Goal: Entertainment & Leisure: Consume media (video, audio)

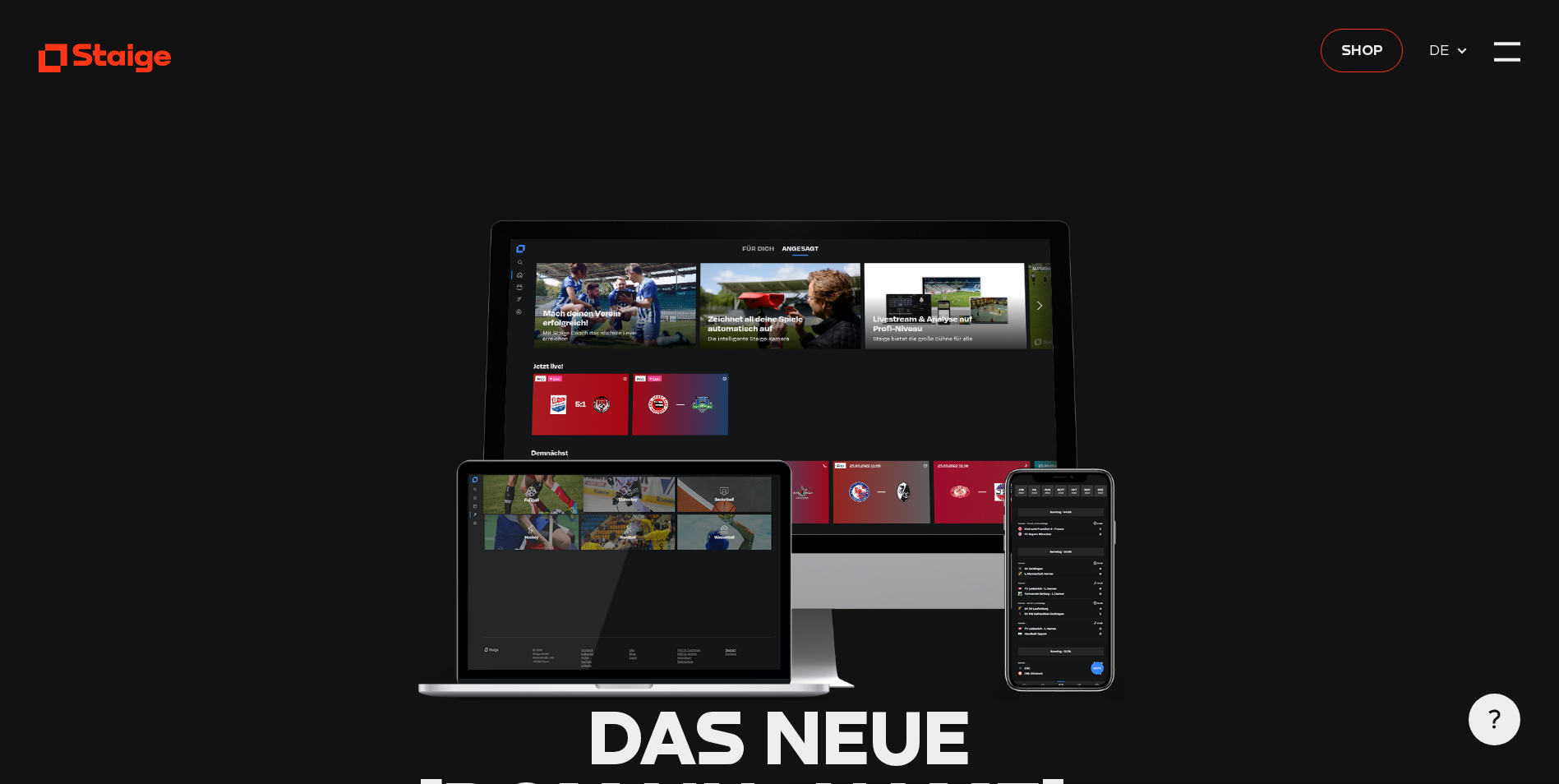
type input "0.8"
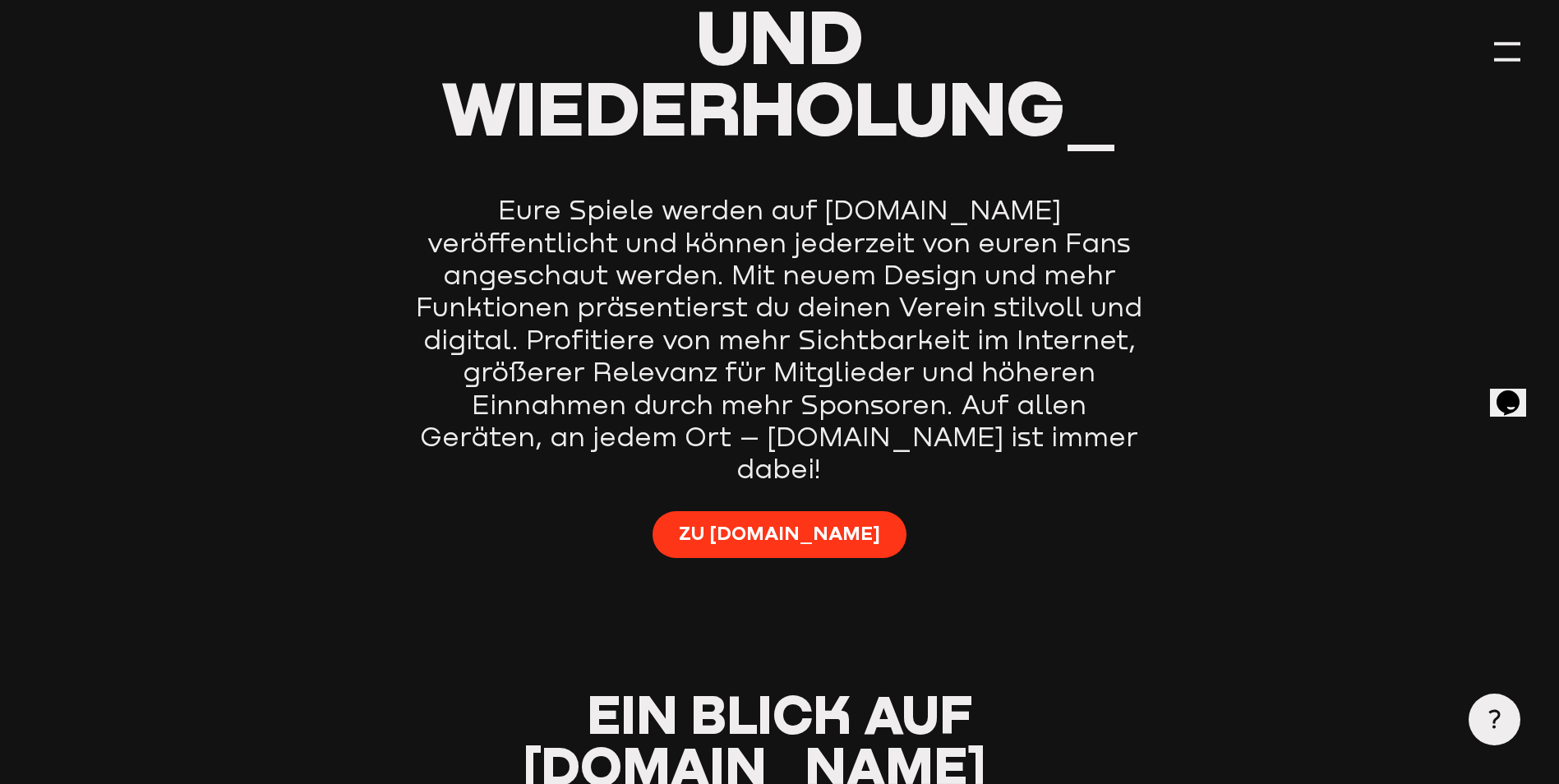
scroll to position [1397, 0]
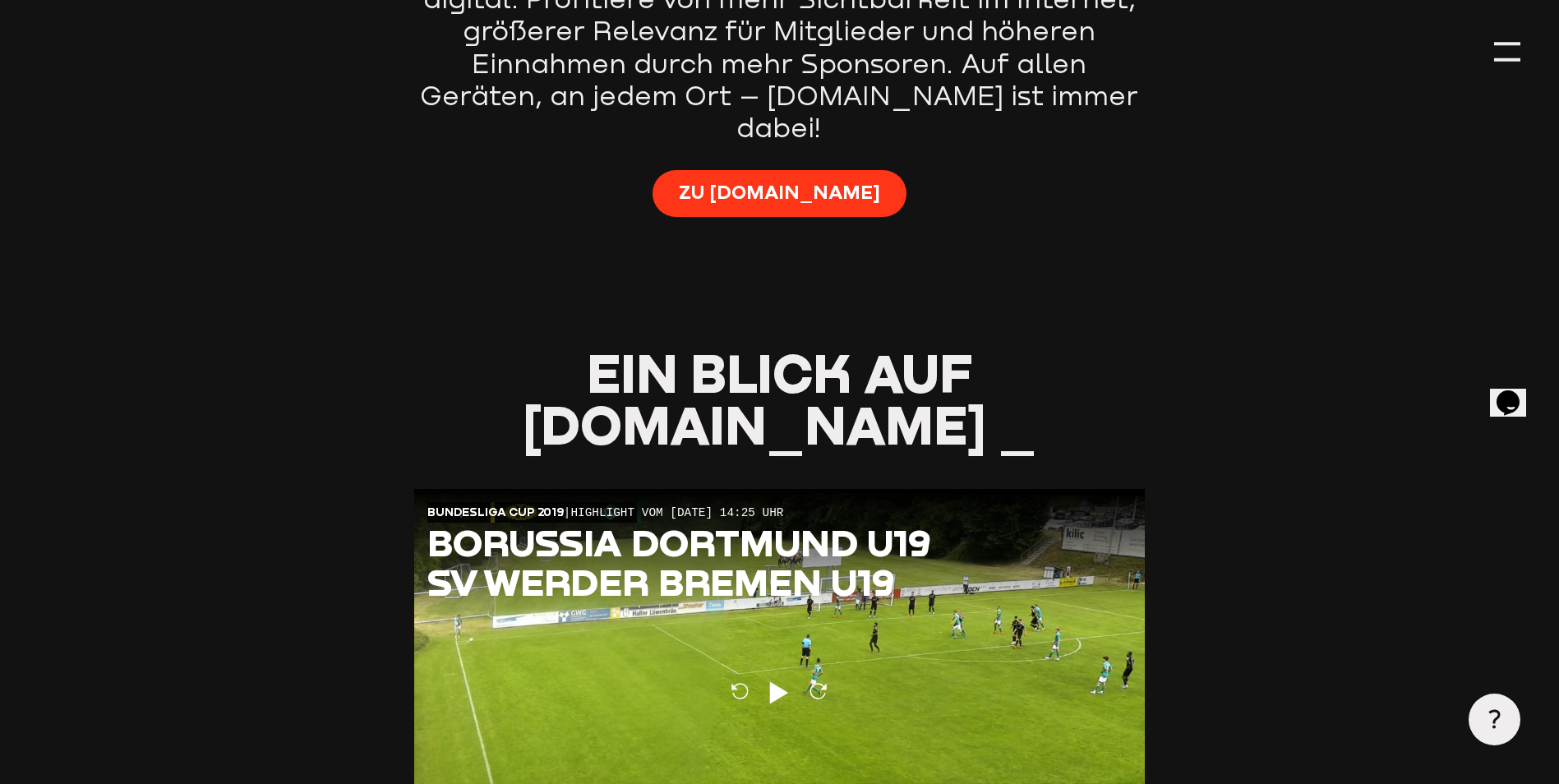
click at [789, 170] on div "Zu [DOMAIN_NAME]" at bounding box center [780, 206] width 731 height 73
click at [789, 179] on span "Zu [DOMAIN_NAME]" at bounding box center [780, 191] width 202 height 25
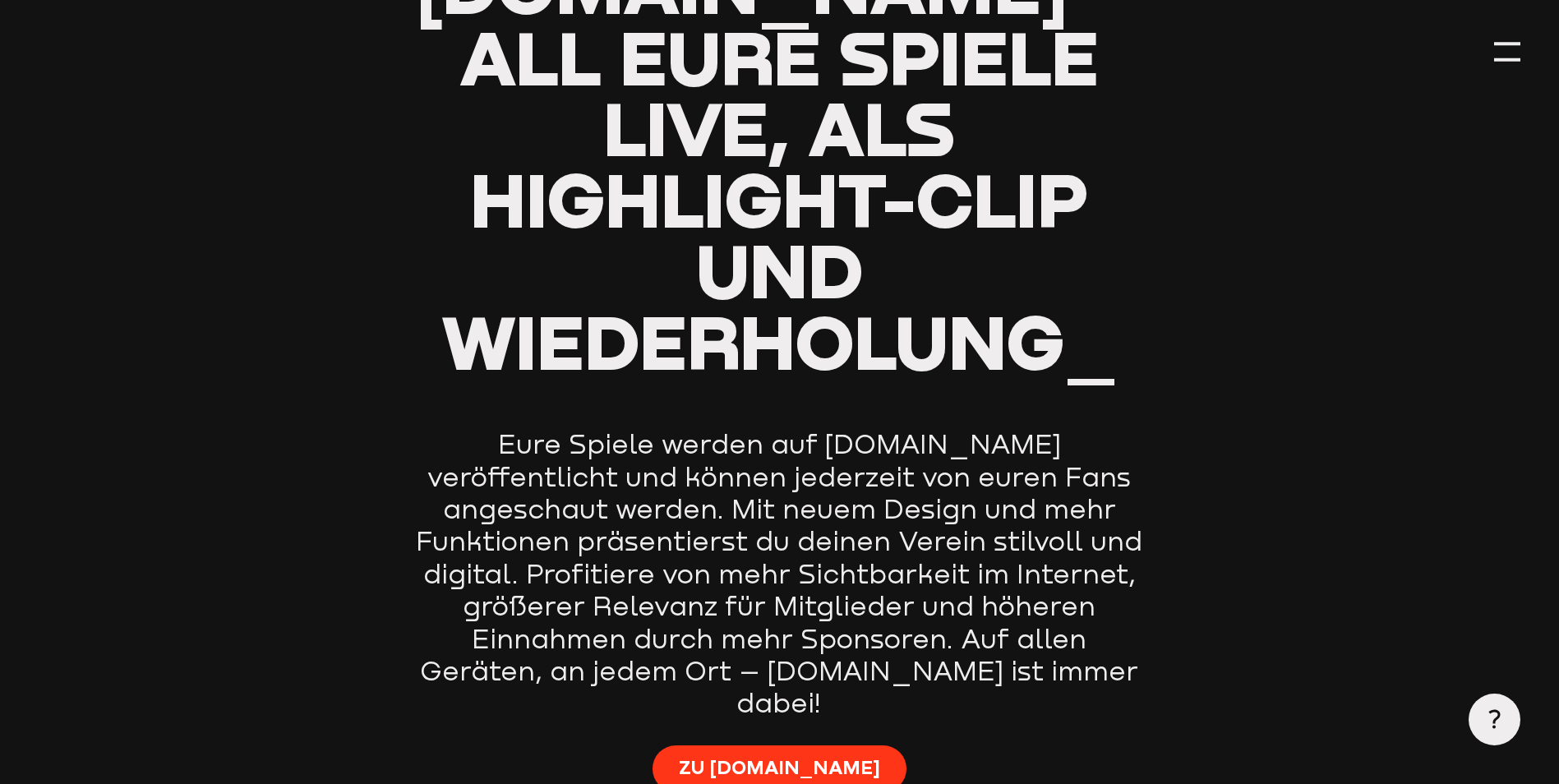
type input "0.8"
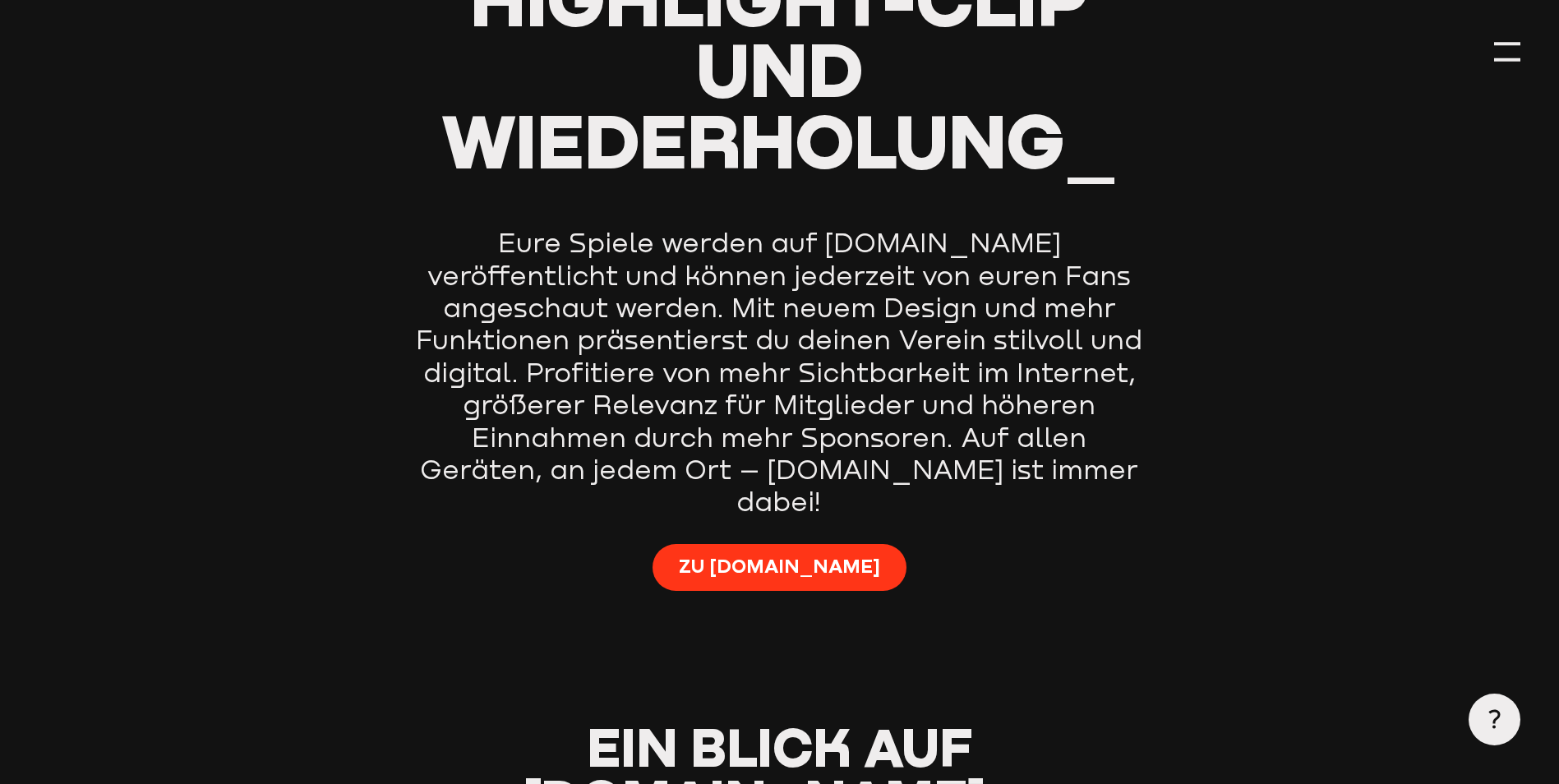
scroll to position [1151, 0]
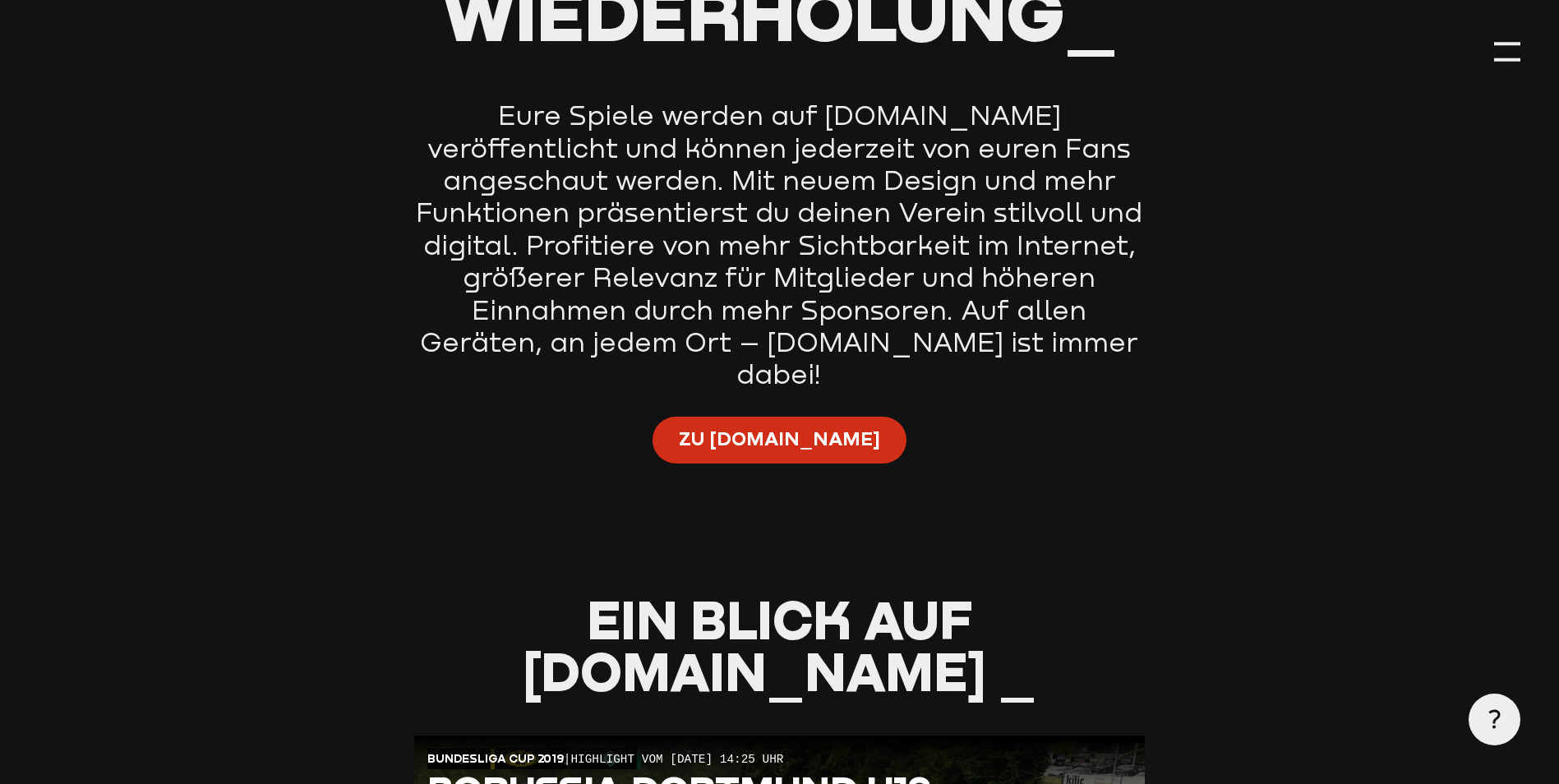
click at [791, 426] on span "Zu [DOMAIN_NAME]" at bounding box center [780, 438] width 202 height 25
